Goal: Find specific page/section: Find specific page/section

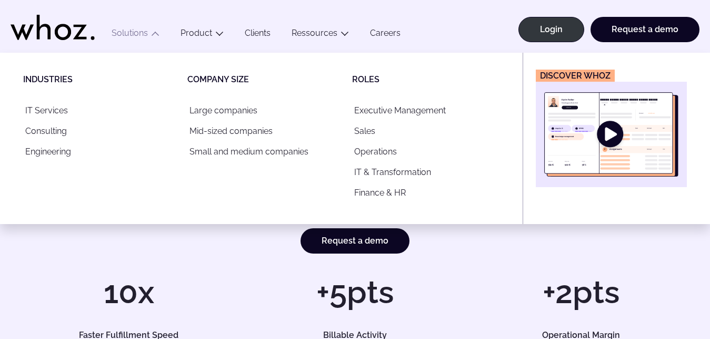
click at [157, 35] on icon "Main" at bounding box center [155, 33] width 8 height 8
click at [369, 114] on link "Executive Management" at bounding box center [428, 110] width 152 height 21
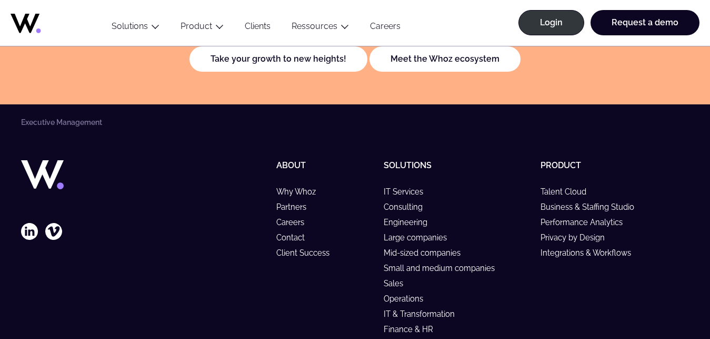
scroll to position [2363, 0]
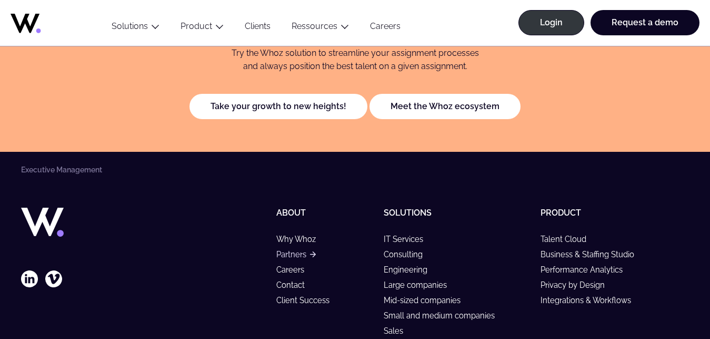
click at [292, 256] on link "Partners" at bounding box center [295, 254] width 39 height 9
